Goal: Find specific page/section: Find specific page/section

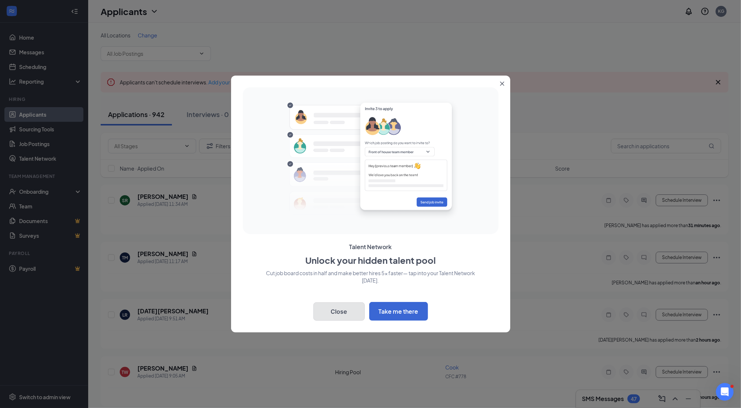
click at [329, 313] on button "Close" at bounding box center [338, 312] width 51 height 18
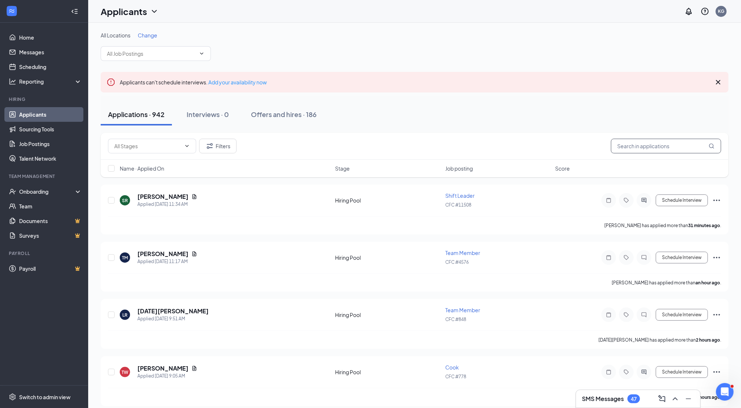
click at [630, 144] on input "text" at bounding box center [666, 146] width 110 height 15
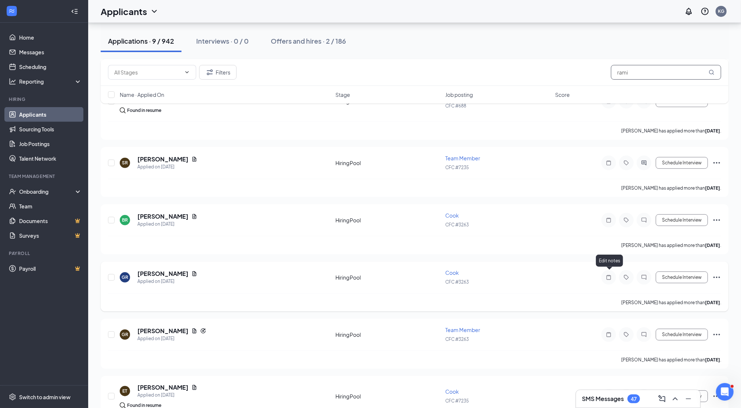
scroll to position [208, 0]
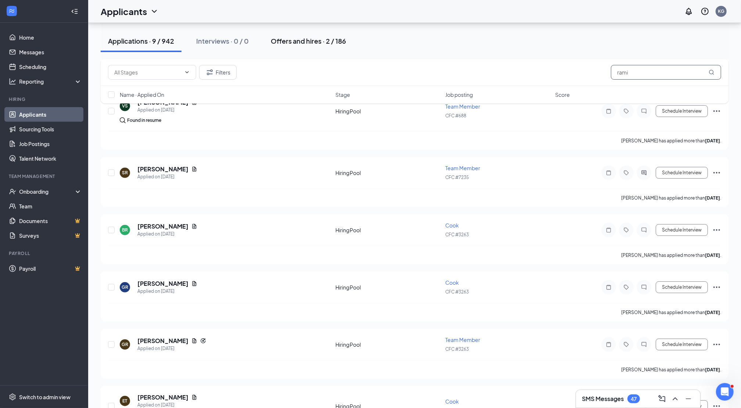
type input "rami"
click at [321, 42] on div "Offers and hires · 2 / 186" at bounding box center [308, 40] width 75 height 9
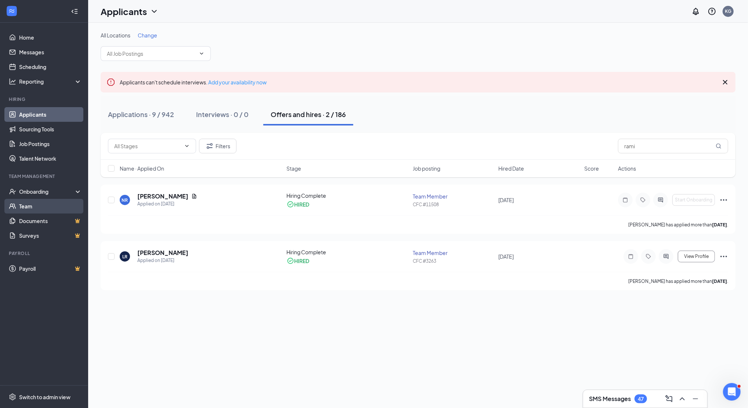
click at [47, 205] on link "Team" at bounding box center [50, 206] width 63 height 15
